Goal: Information Seeking & Learning: Stay updated

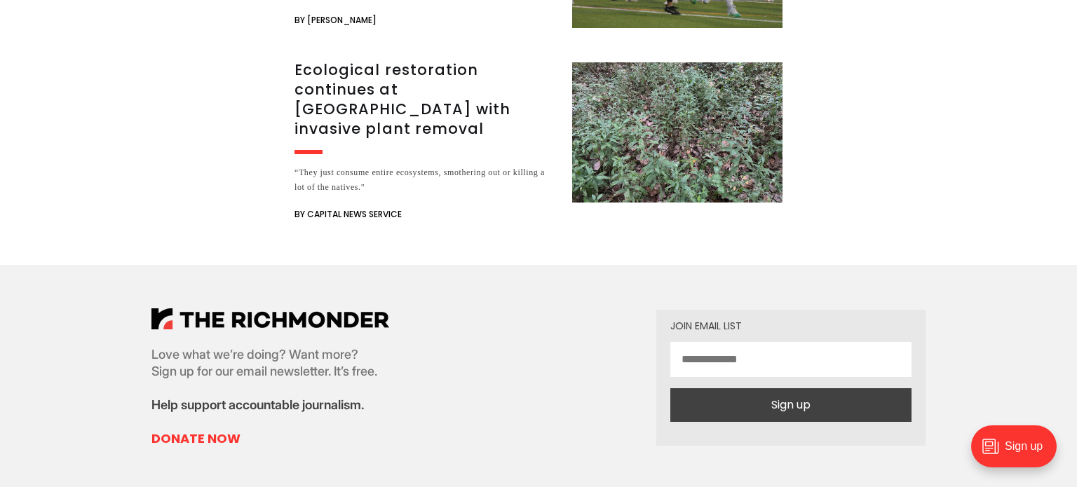
scroll to position [2588, 0]
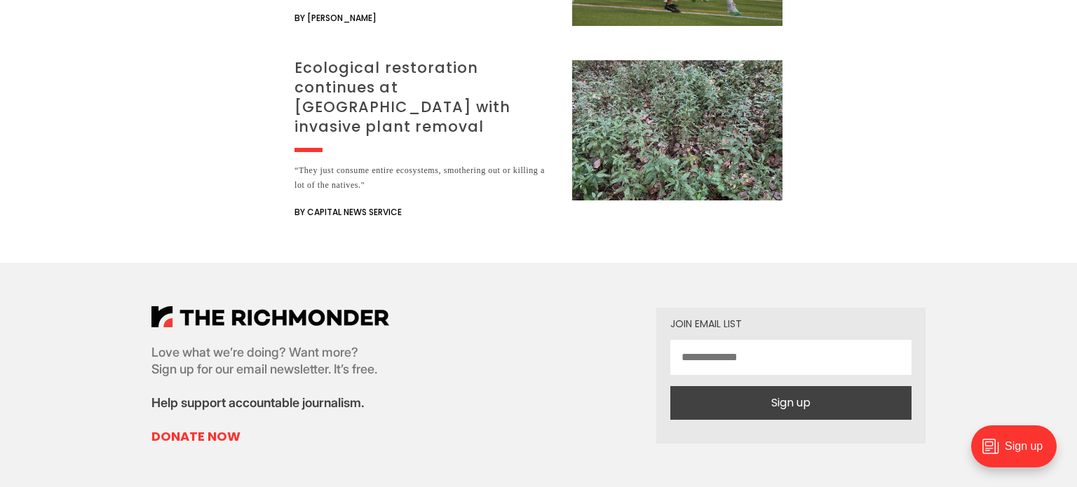
click at [430, 58] on h3 "Ecological restoration continues at [GEOGRAPHIC_DATA] with invasive plant remov…" at bounding box center [424, 97] width 261 height 79
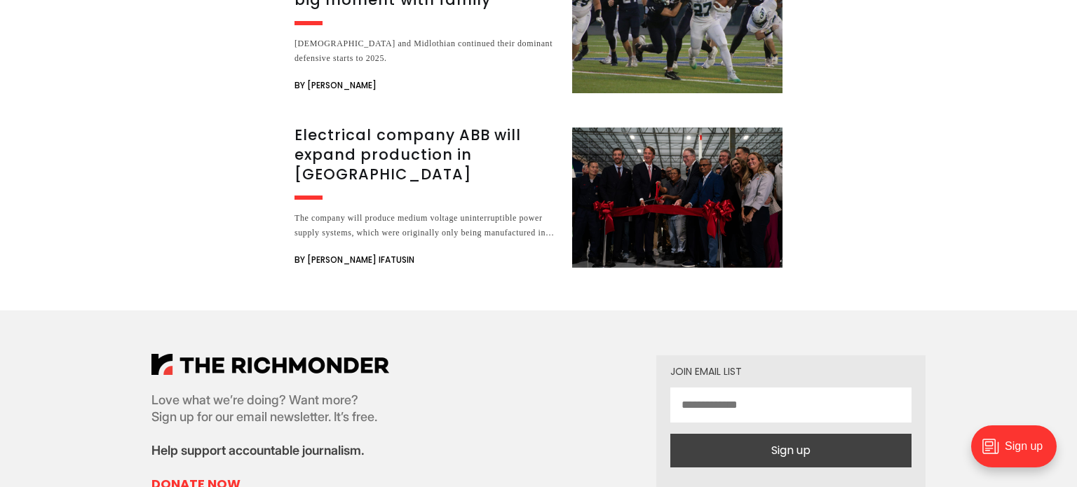
scroll to position [3535, 0]
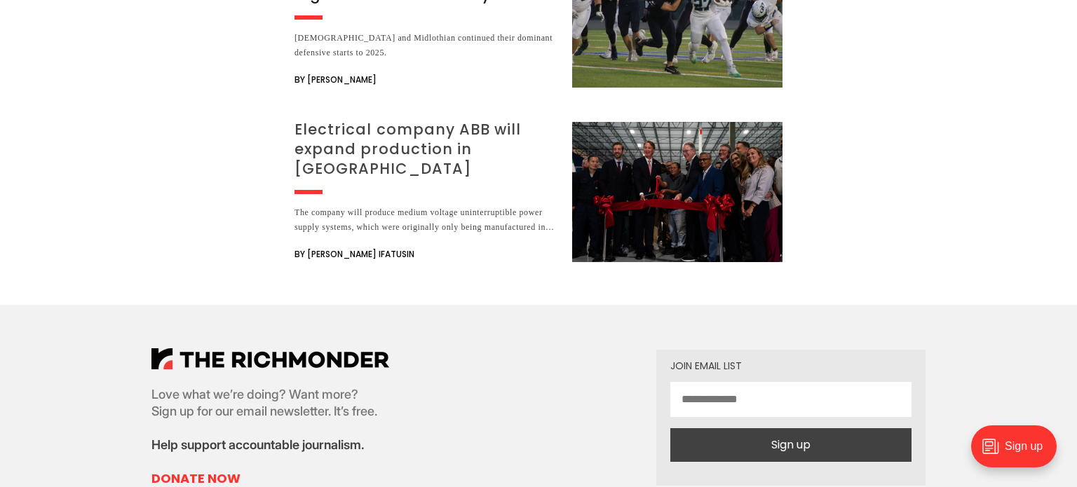
click at [497, 125] on h3 "Electrical company ABB will expand production in [GEOGRAPHIC_DATA]" at bounding box center [424, 149] width 261 height 59
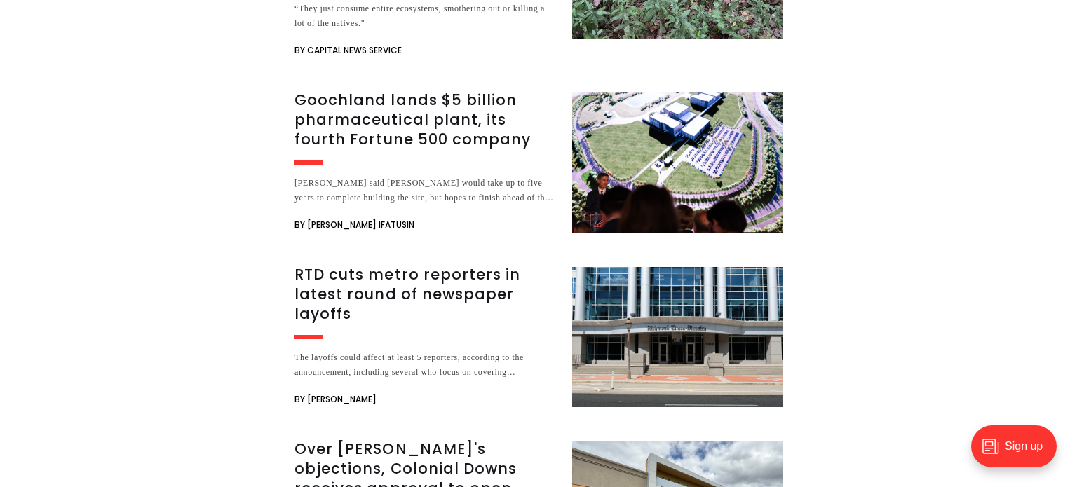
scroll to position [2204, 0]
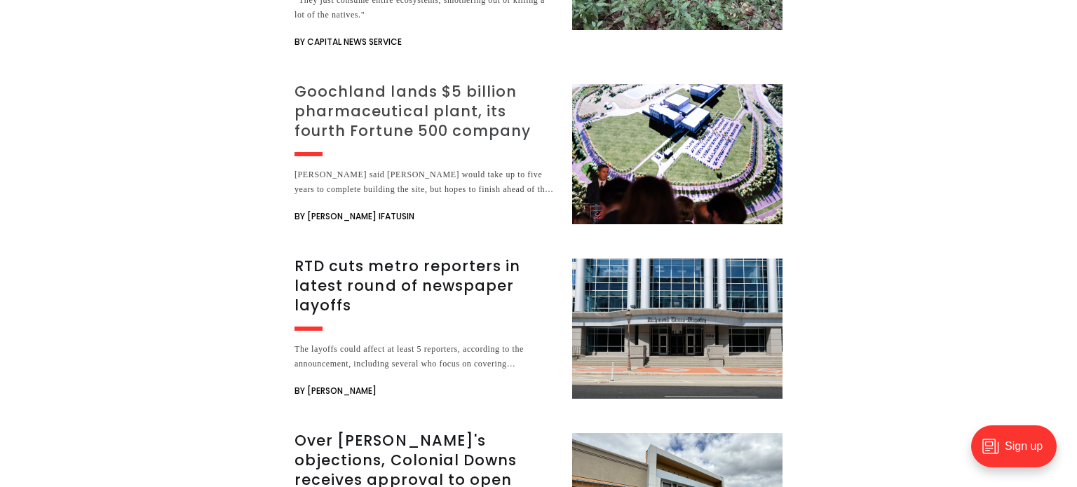
click at [490, 82] on h3 "Goochland lands $5 billion pharmaceutical plant, its fourth Fortune 500 company" at bounding box center [424, 111] width 261 height 59
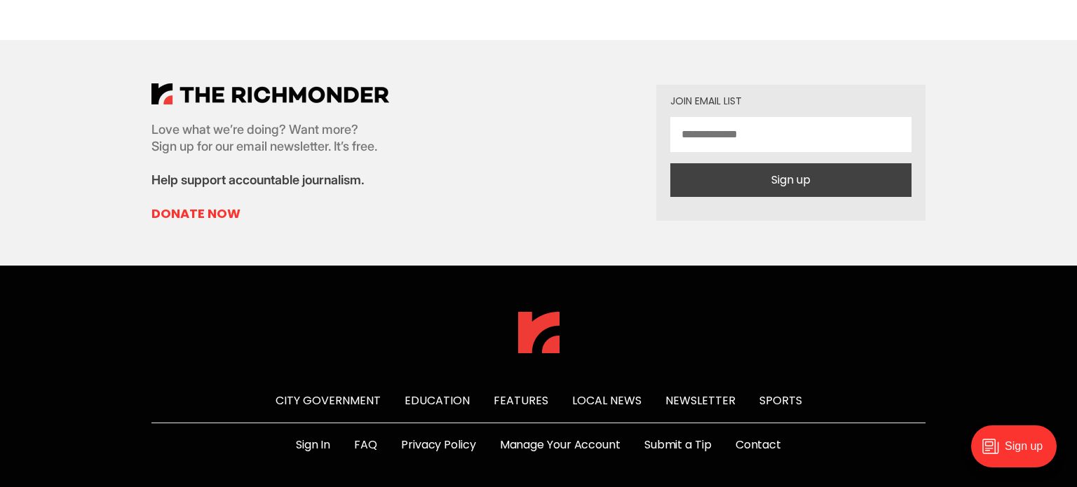
scroll to position [4317, 0]
